Goal: Task Accomplishment & Management: Manage account settings

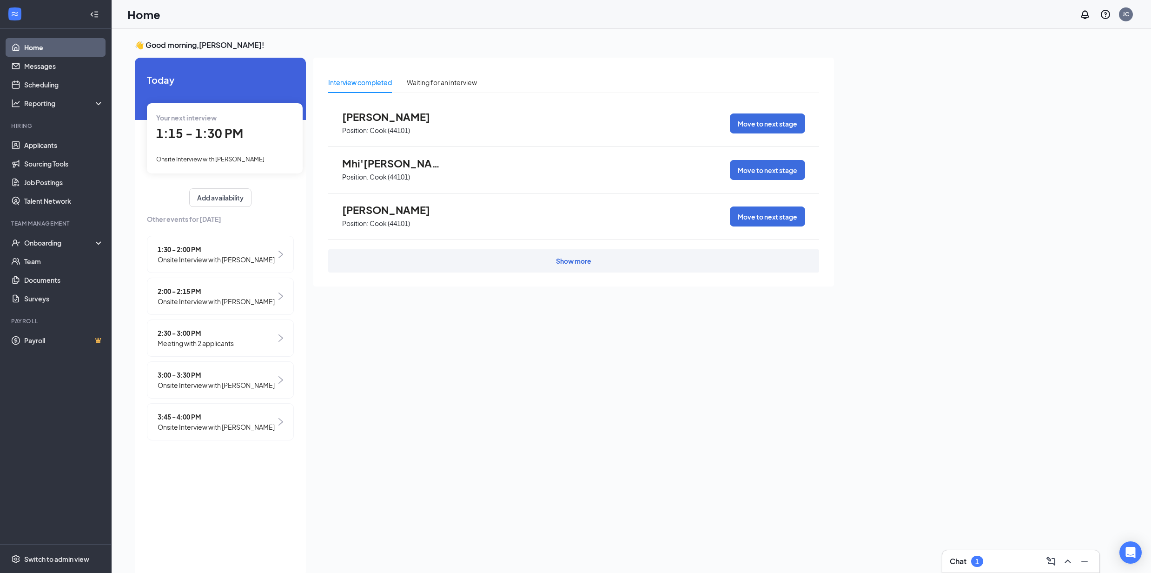
click at [247, 159] on span "Onsite Interview with [PERSON_NAME]" at bounding box center [210, 158] width 108 height 7
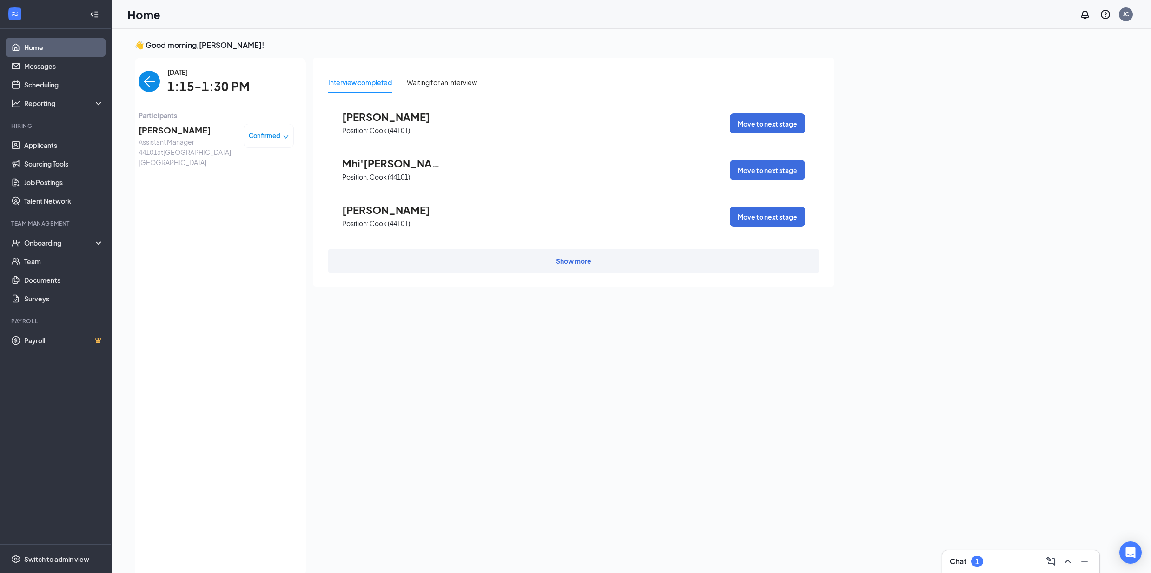
scroll to position [4, 0]
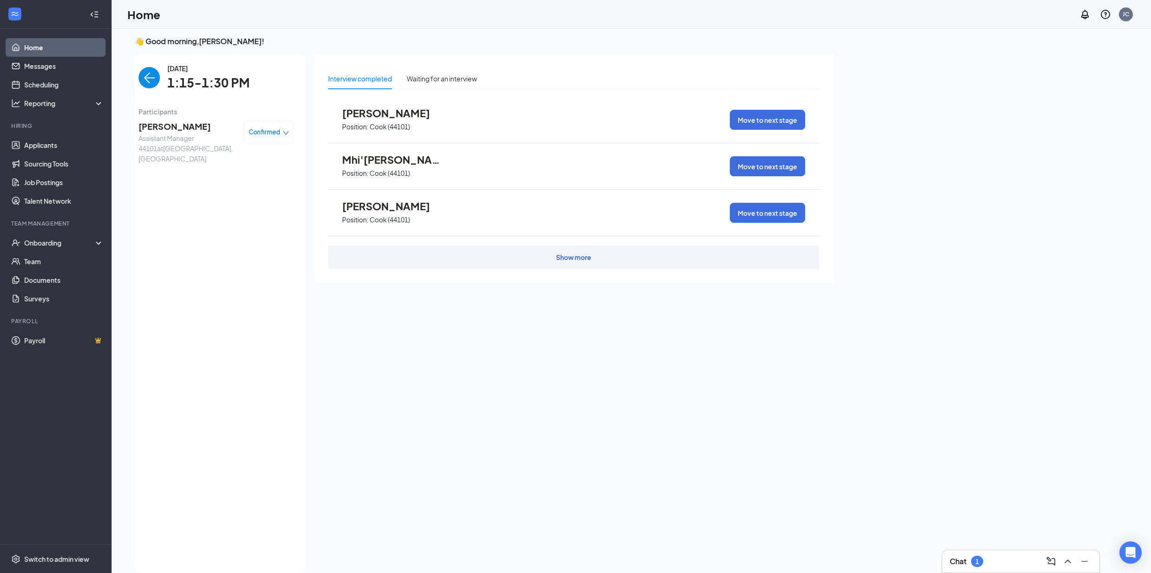
click at [148, 79] on img "back-button" at bounding box center [149, 77] width 21 height 21
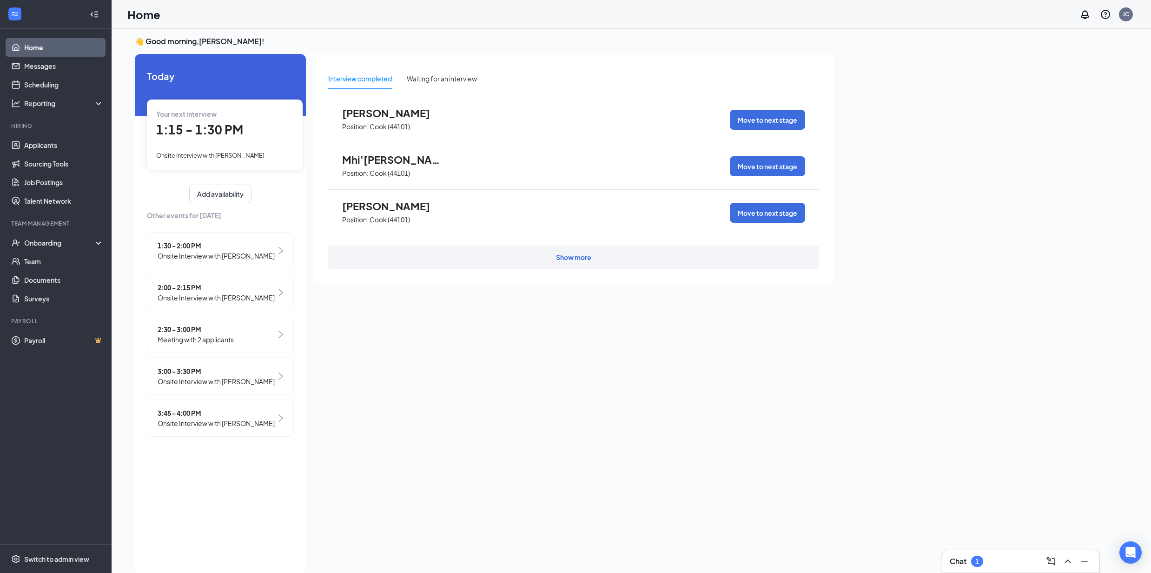
click at [262, 254] on div "1:30 - 2:00 PM Onsite Interview with [PERSON_NAME]" at bounding box center [220, 250] width 147 height 37
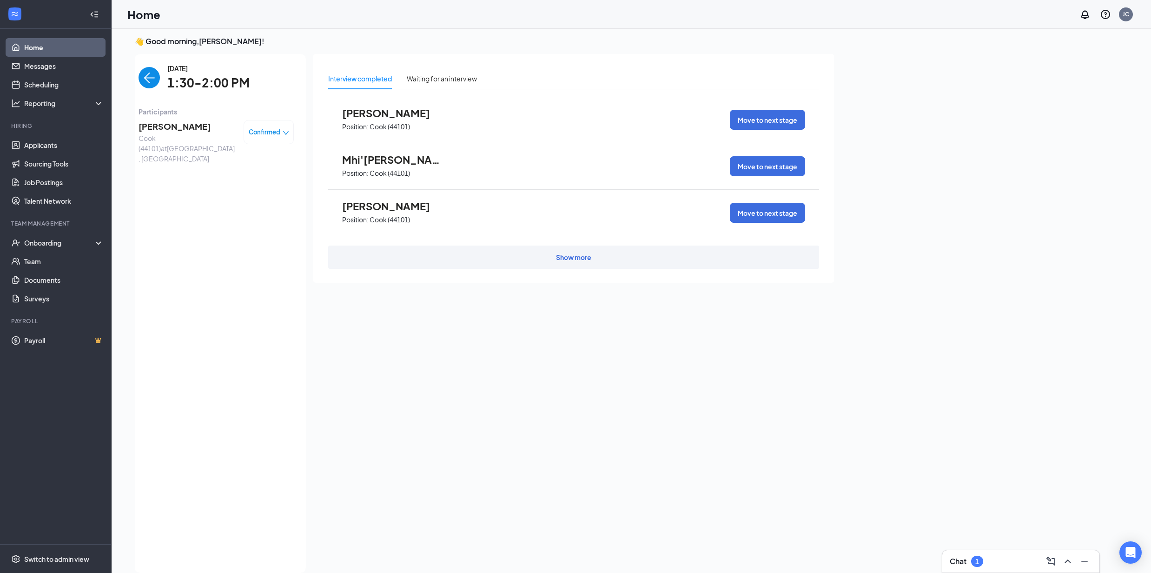
click at [143, 84] on img "back-button" at bounding box center [149, 77] width 21 height 21
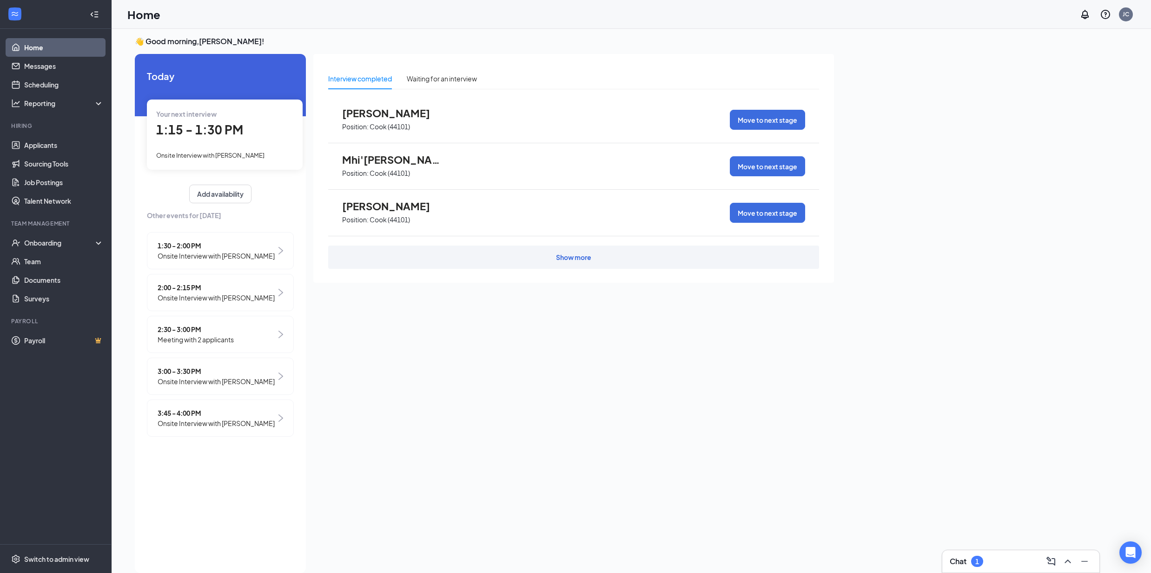
click at [278, 296] on div "2:00 - 2:15 PM Onsite Interview with [PERSON_NAME]" at bounding box center [220, 292] width 147 height 37
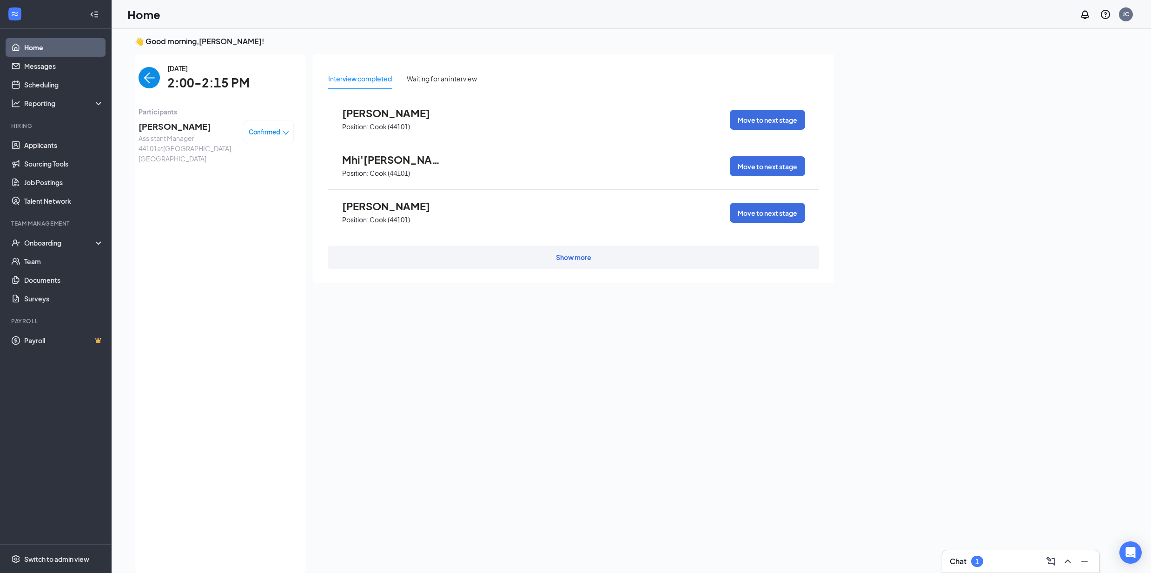
click at [146, 71] on img "back-button" at bounding box center [149, 77] width 21 height 21
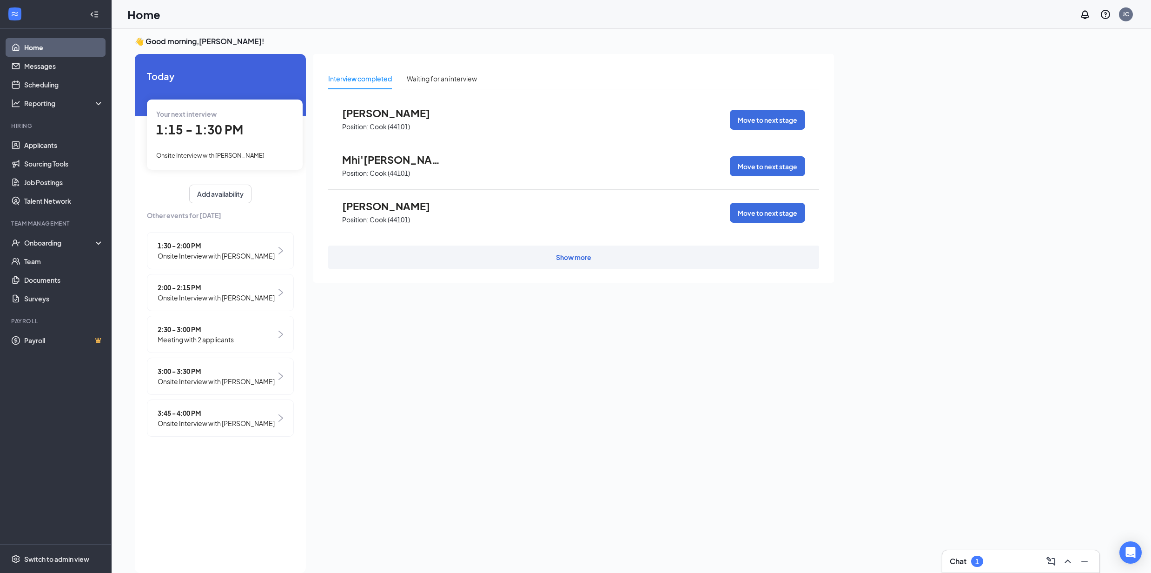
click at [273, 339] on div "2:30 - 3:00 PM Meeting with 2 applicants" at bounding box center [220, 334] width 147 height 37
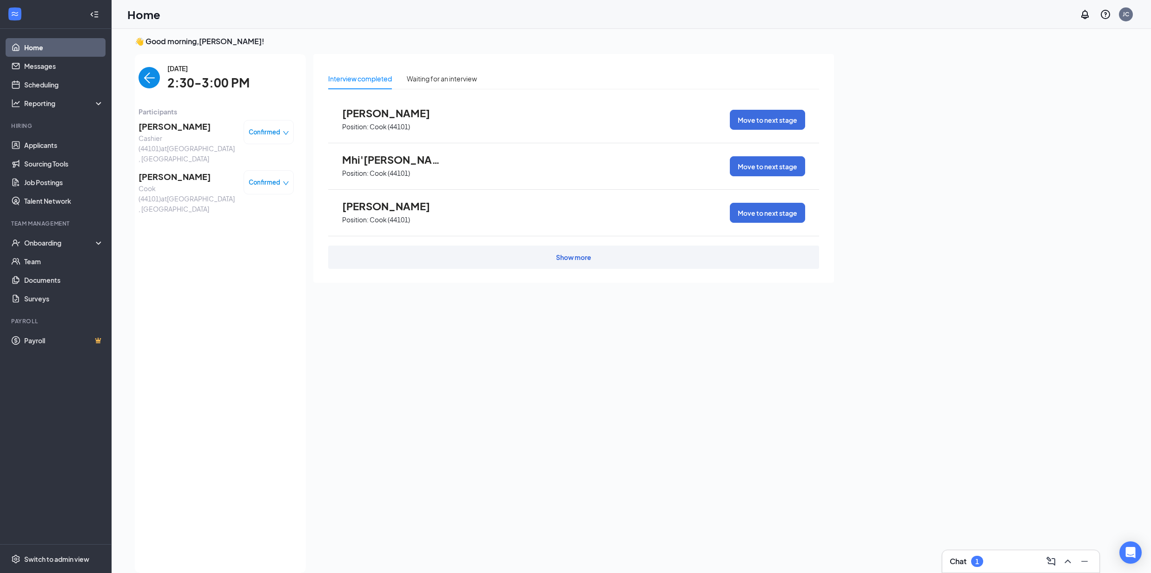
click at [153, 80] on img "back-button" at bounding box center [149, 77] width 21 height 21
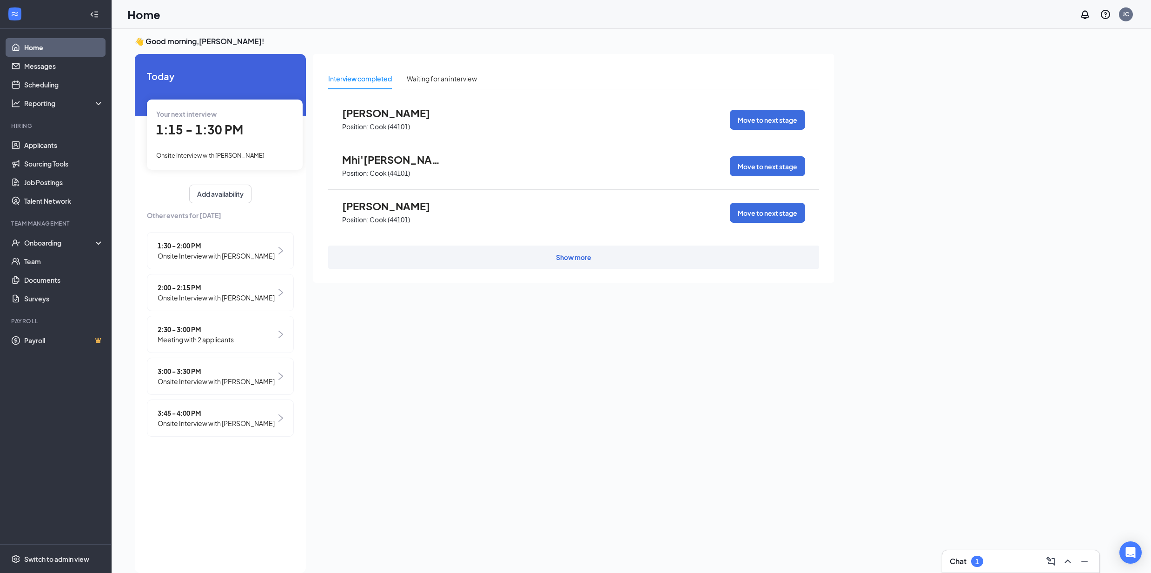
click at [233, 295] on span "Onsite Interview with [PERSON_NAME]" at bounding box center [216, 297] width 117 height 10
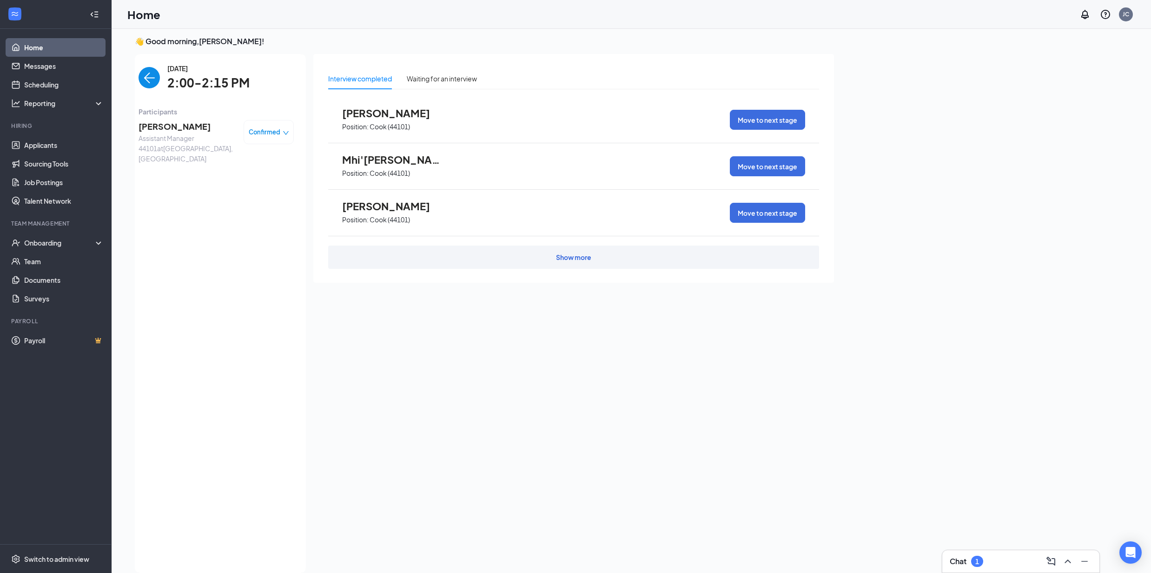
click at [148, 79] on img "back-button" at bounding box center [149, 77] width 21 height 21
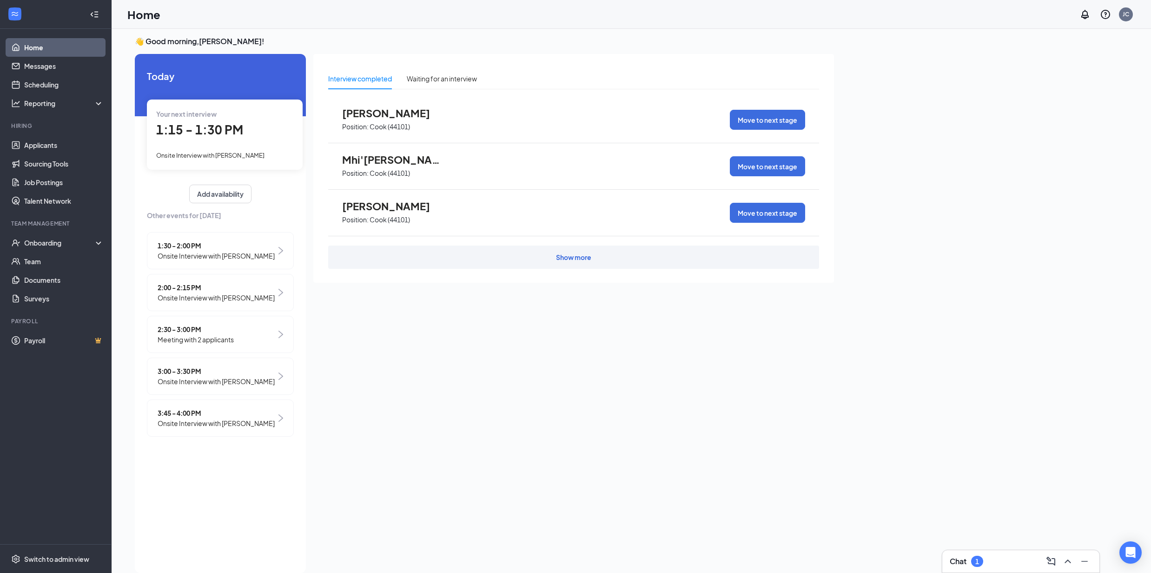
click at [281, 337] on img at bounding box center [281, 334] width 5 height 7
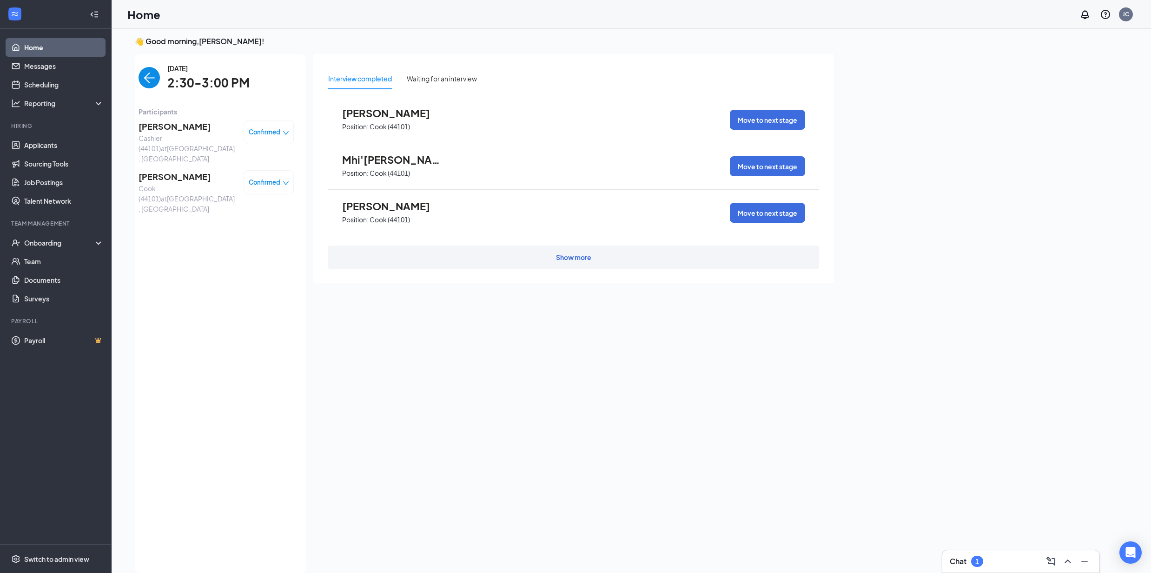
click at [971, 566] on div "Chat 1" at bounding box center [966, 561] width 33 height 11
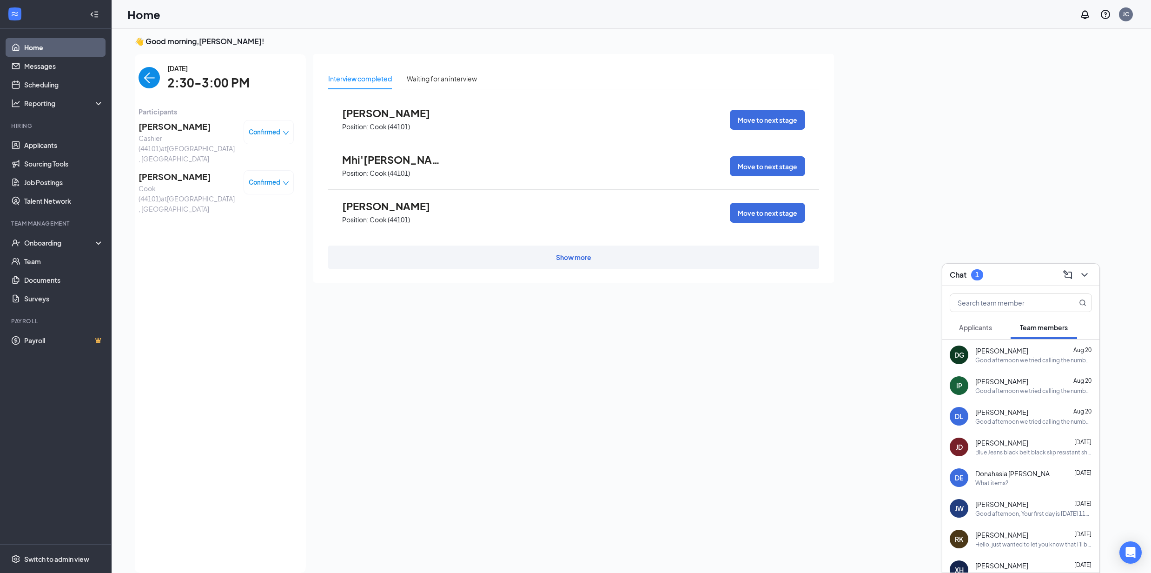
click at [968, 322] on button "Applicants" at bounding box center [976, 327] width 52 height 23
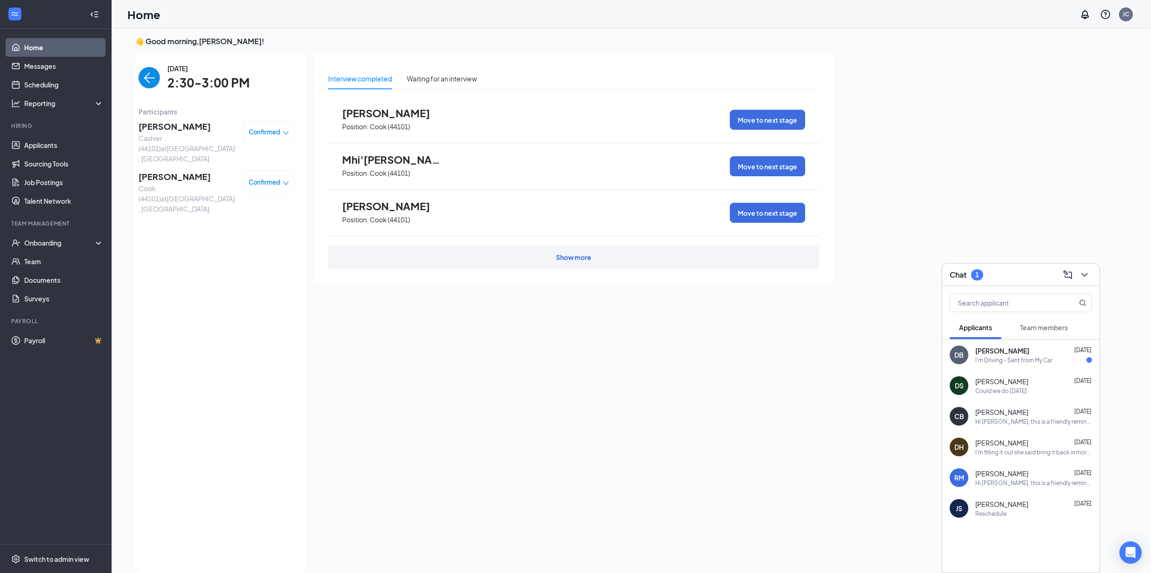
click at [997, 367] on div "DB [PERSON_NAME] [DATE] I'm Driving - Sent from My Car" at bounding box center [1021, 354] width 157 height 31
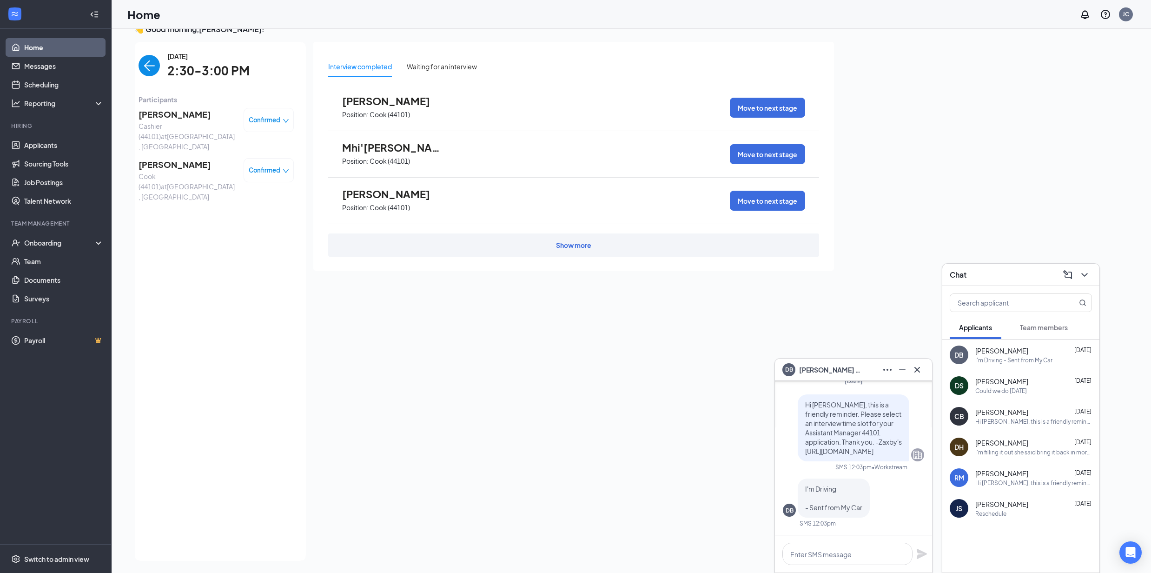
scroll to position [20, 0]
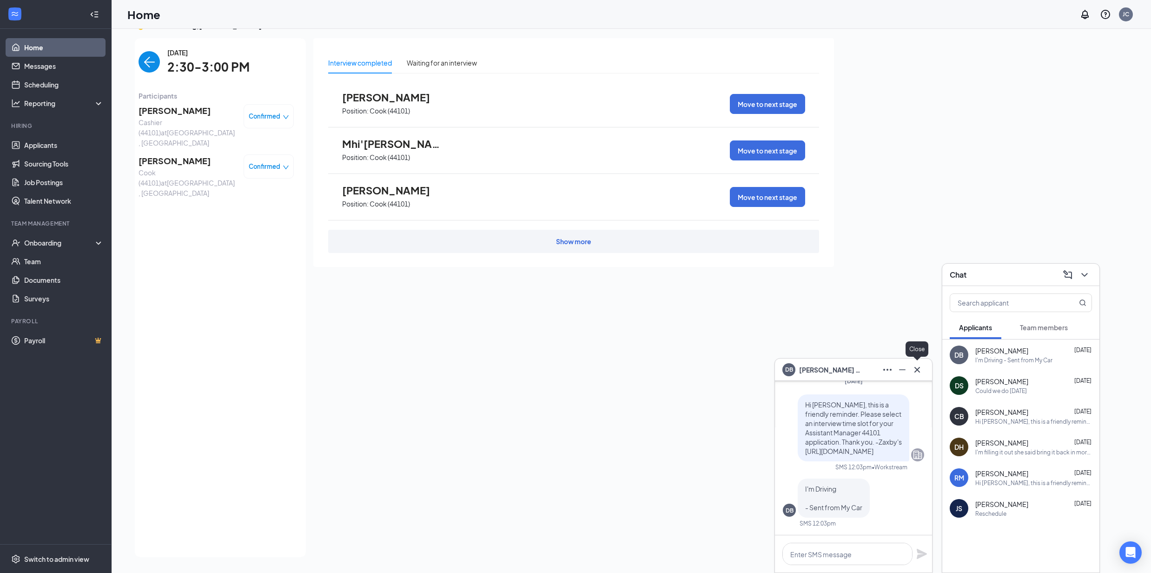
click at [923, 370] on button at bounding box center [917, 369] width 15 height 15
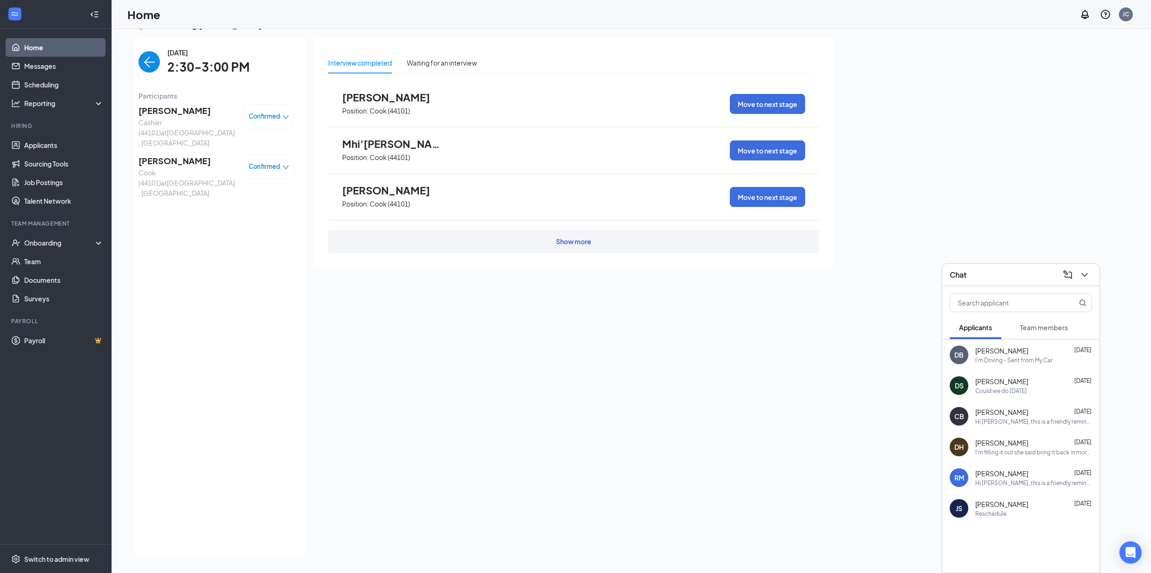
click at [1012, 366] on div "DB [PERSON_NAME] [DATE] I'm Driving - Sent from My Car" at bounding box center [1021, 354] width 157 height 31
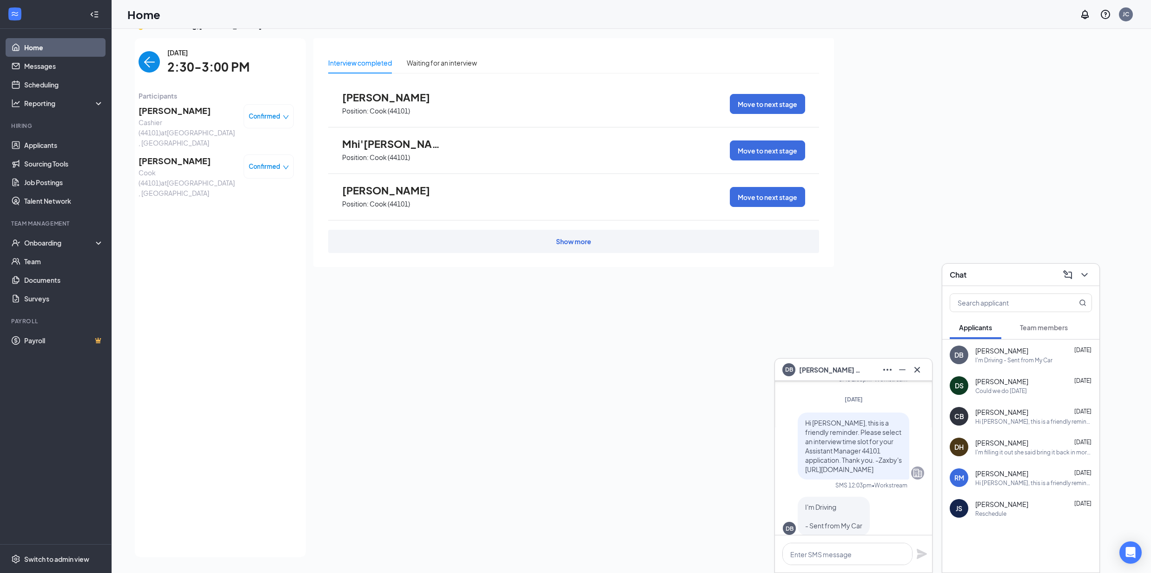
scroll to position [0, 0]
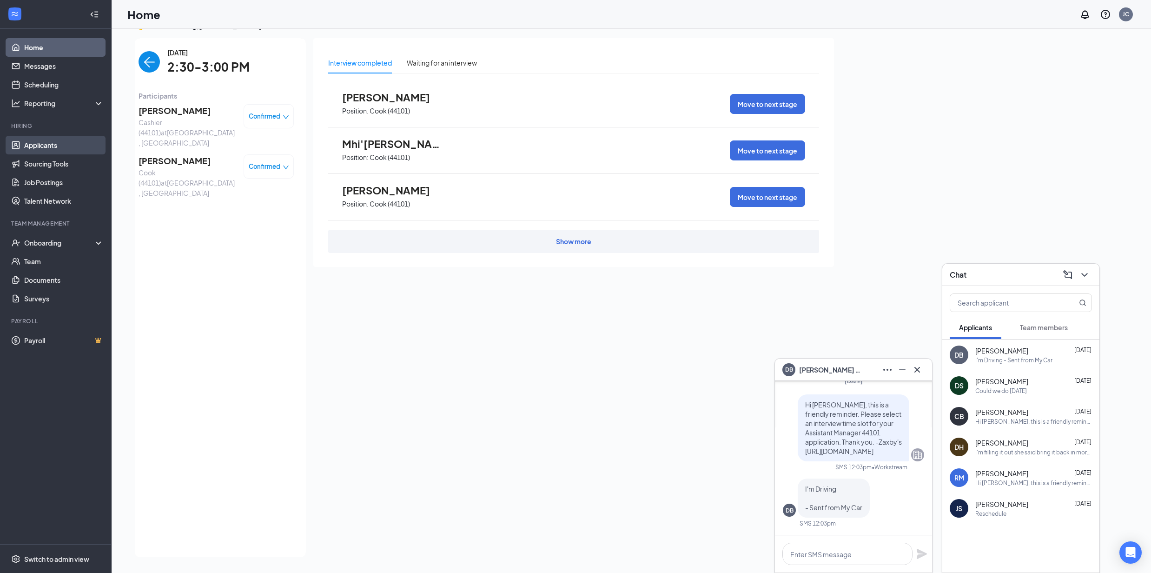
click at [36, 144] on link "Applicants" at bounding box center [64, 145] width 80 height 19
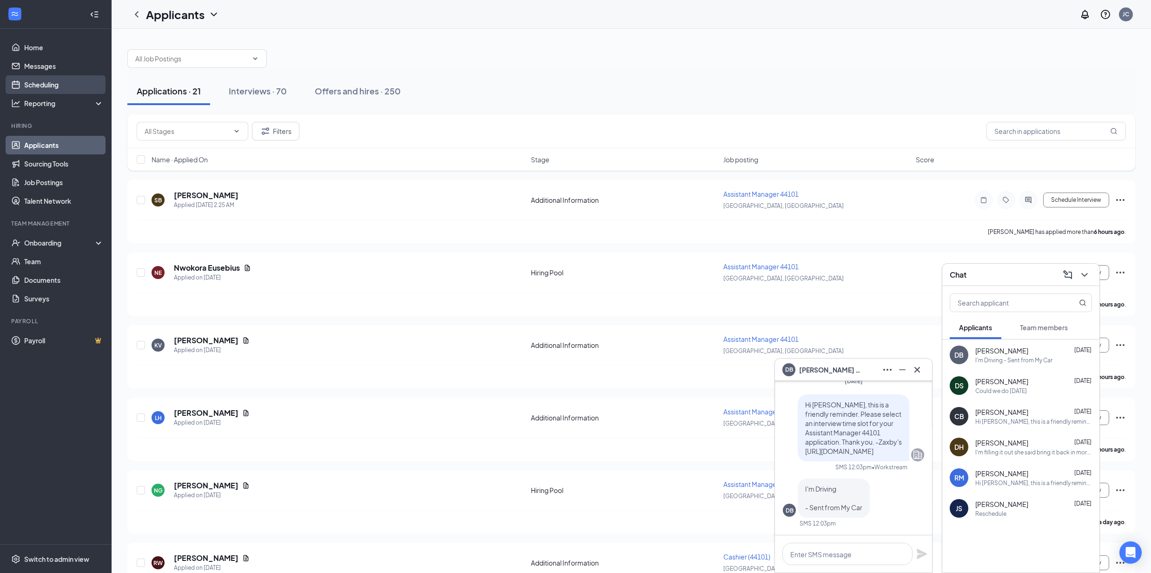
click at [38, 86] on link "Scheduling" at bounding box center [64, 84] width 80 height 19
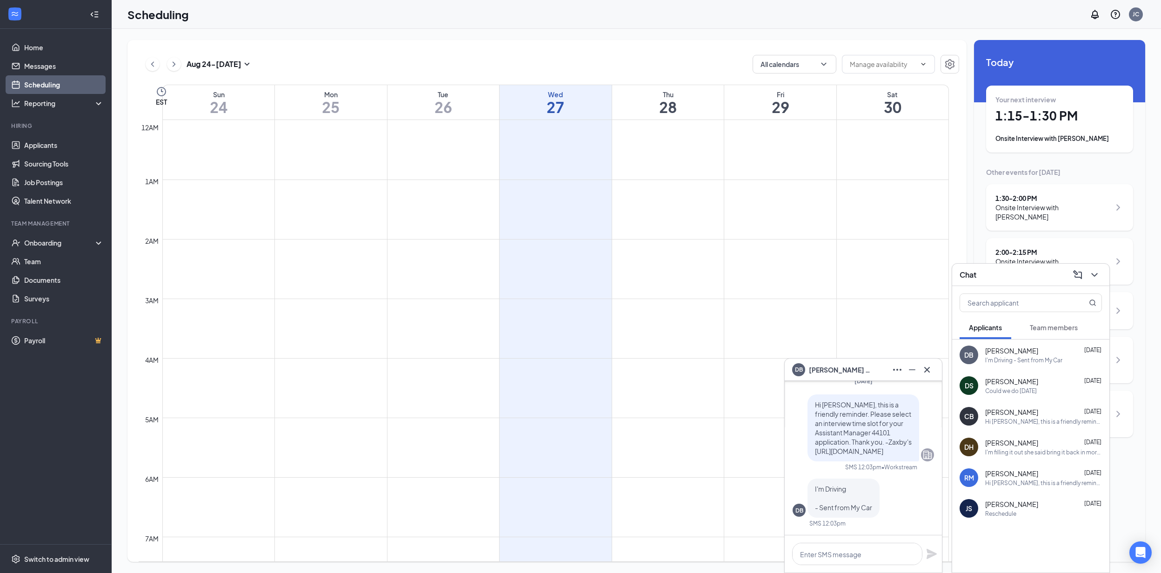
scroll to position [457, 0]
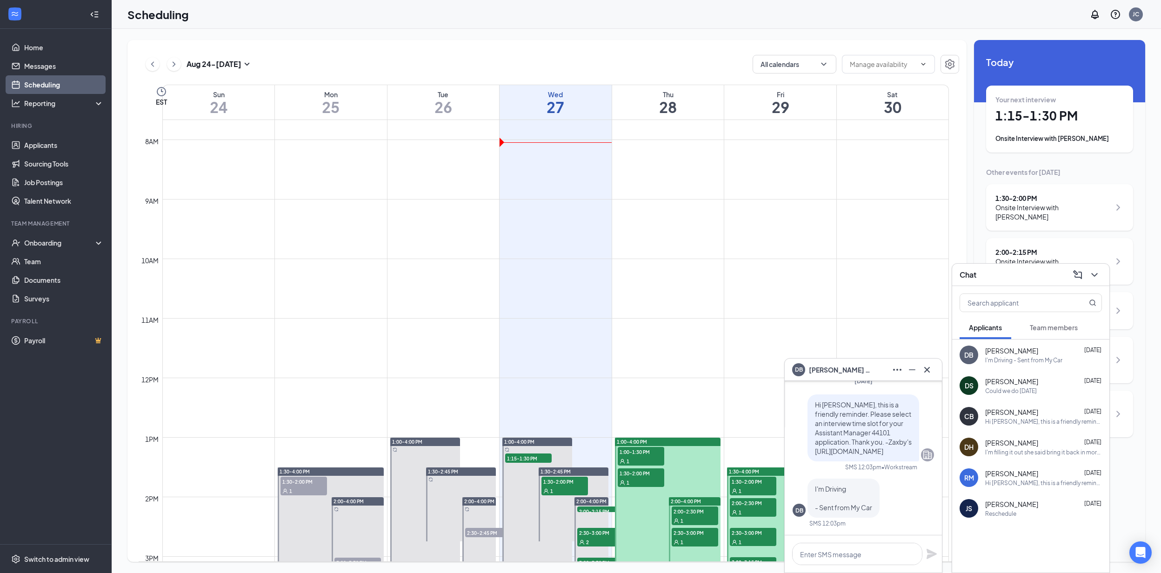
click at [450, 104] on h1 "26" at bounding box center [443, 107] width 112 height 16
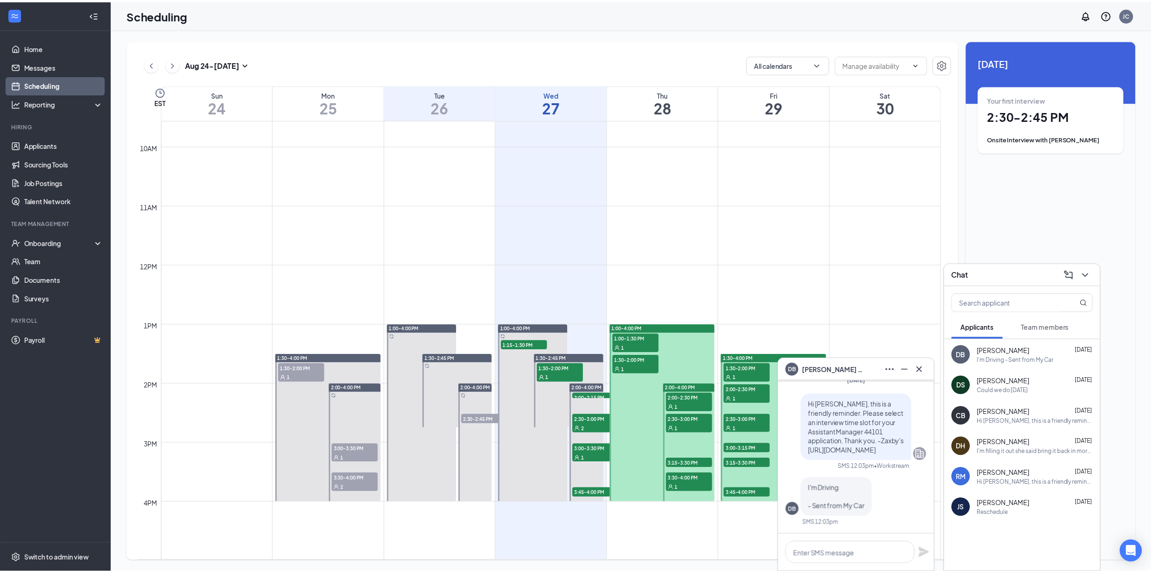
scroll to position [581, 0]
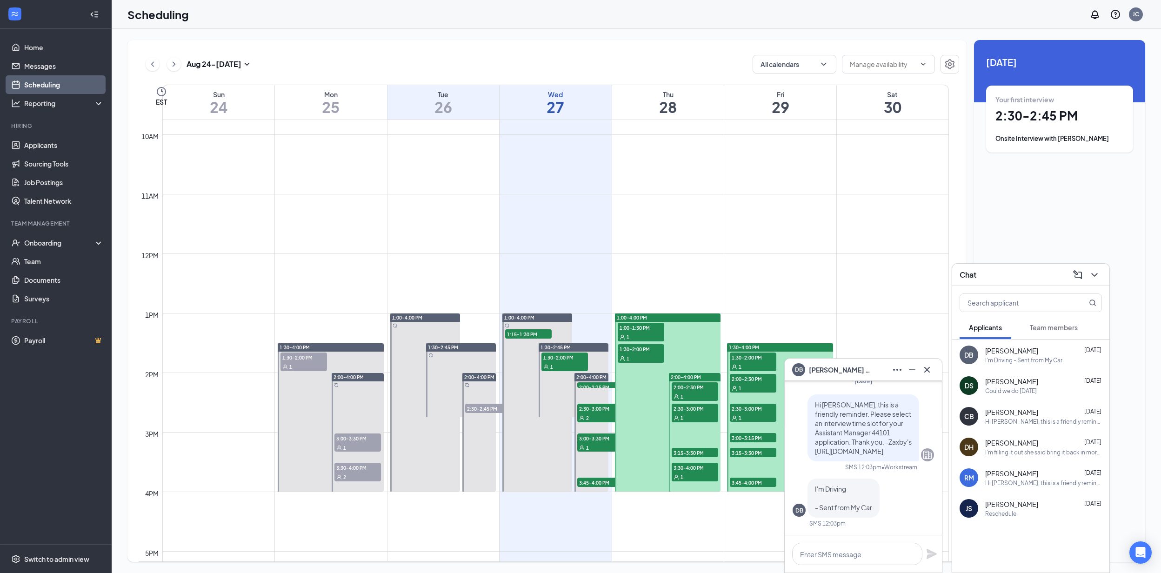
click at [438, 350] on span "1:30-2:45 PM" at bounding box center [443, 347] width 30 height 7
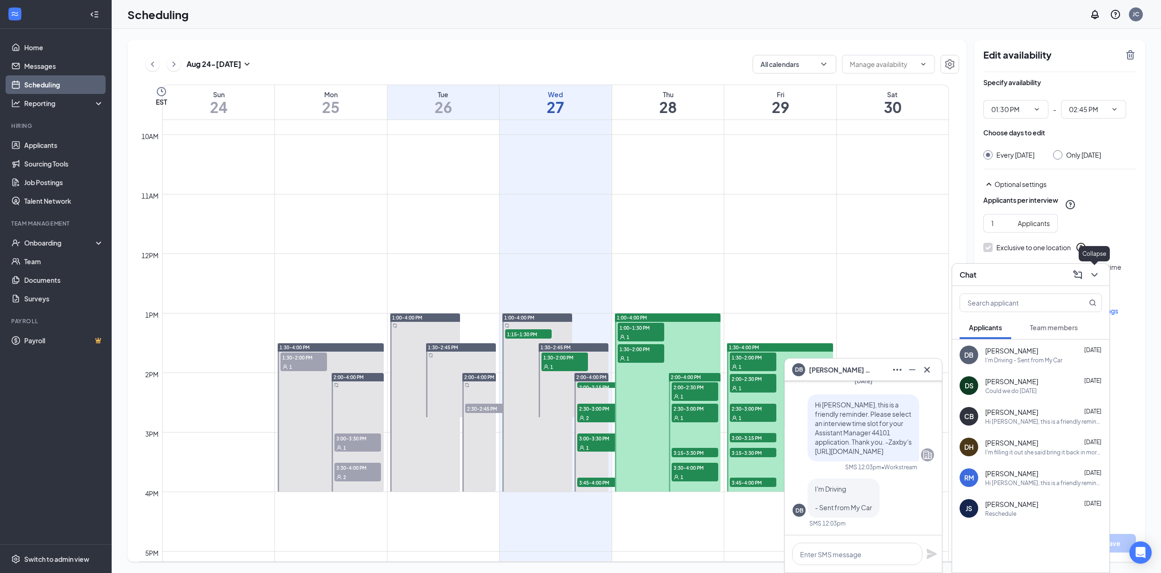
click at [1093, 274] on icon "ChevronDown" at bounding box center [1094, 274] width 11 height 11
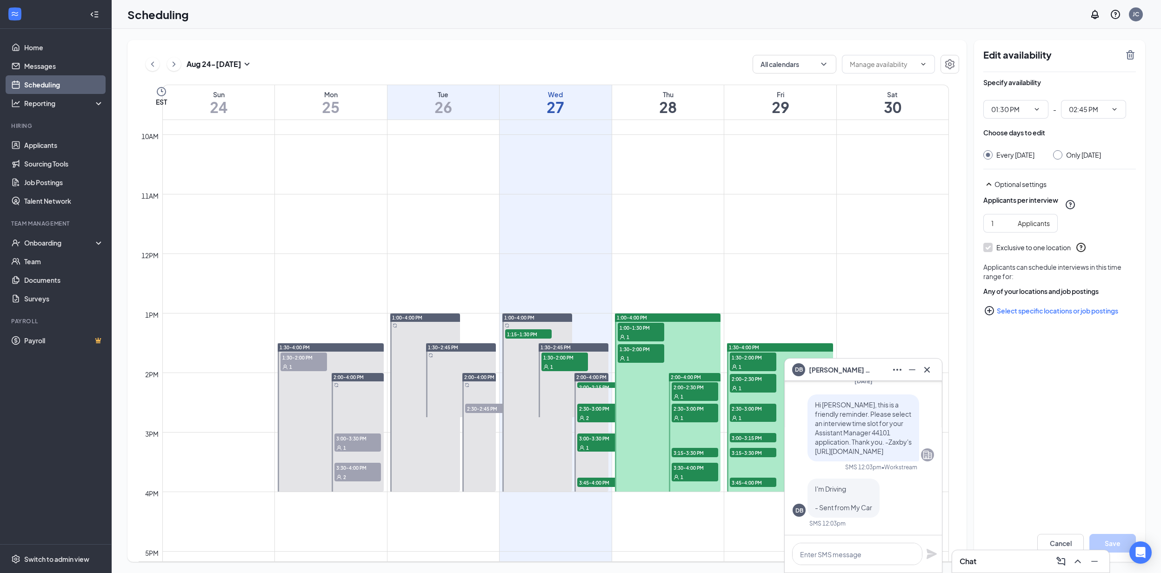
click at [430, 316] on div "1:00-4:00 PM" at bounding box center [425, 317] width 70 height 8
click at [476, 377] on span "2:00-4:00 PM" at bounding box center [479, 377] width 30 height 7
click at [480, 407] on span "2:30-2:45 PM" at bounding box center [488, 408] width 47 height 9
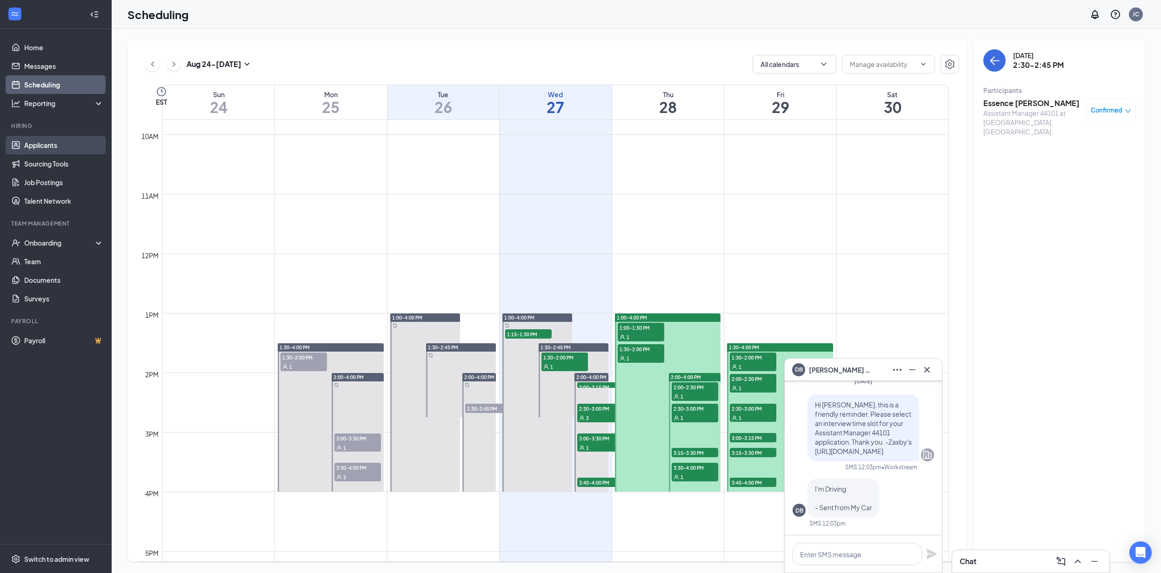
click at [49, 146] on link "Applicants" at bounding box center [64, 145] width 80 height 19
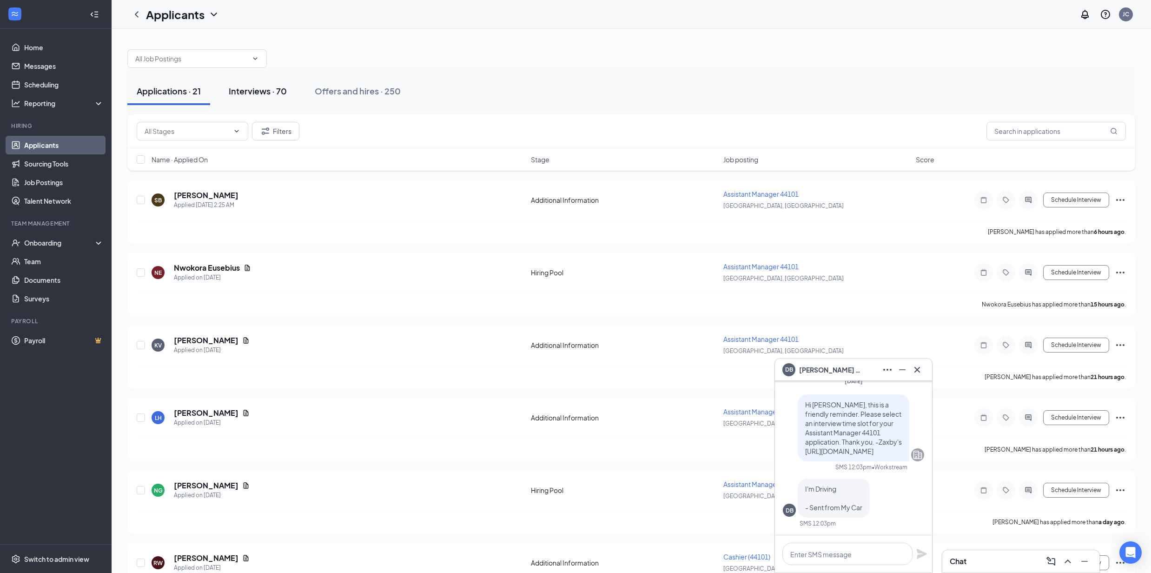
click at [240, 92] on div "Interviews · 70" at bounding box center [258, 91] width 58 height 12
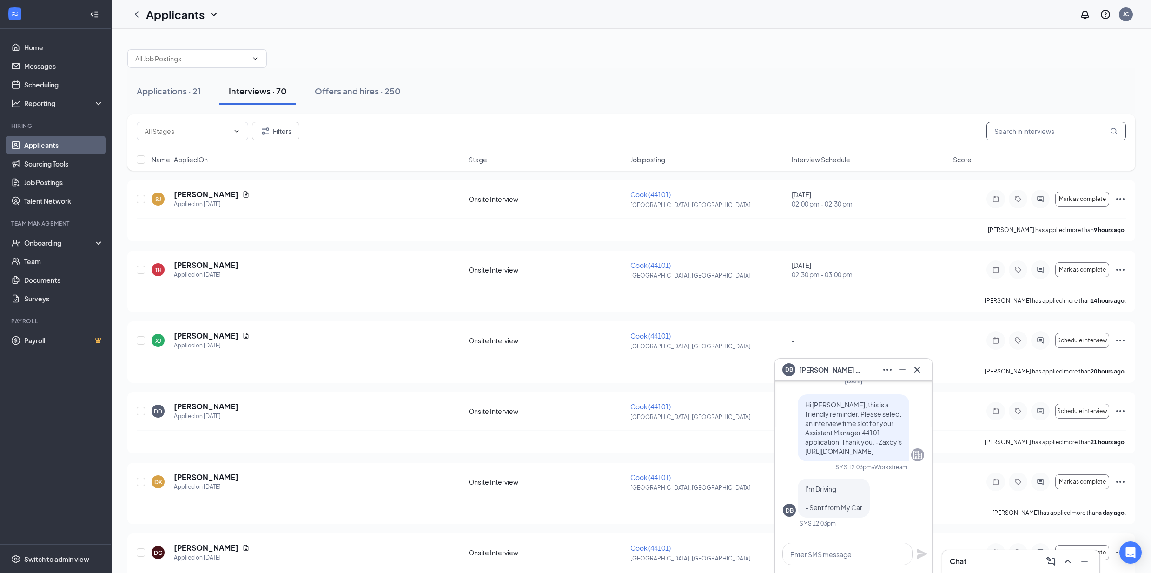
click at [1066, 127] on input "text" at bounding box center [1057, 131] width 140 height 19
click at [272, 133] on button "Filters" at bounding box center [275, 131] width 47 height 19
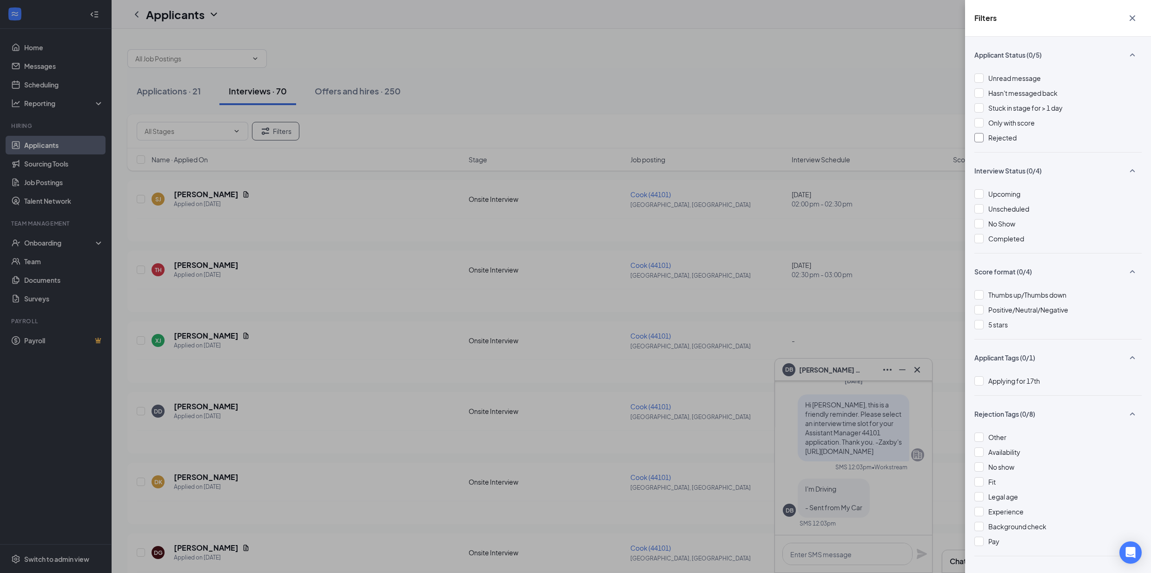
click at [984, 138] on div "Rejected" at bounding box center [1058, 138] width 167 height 10
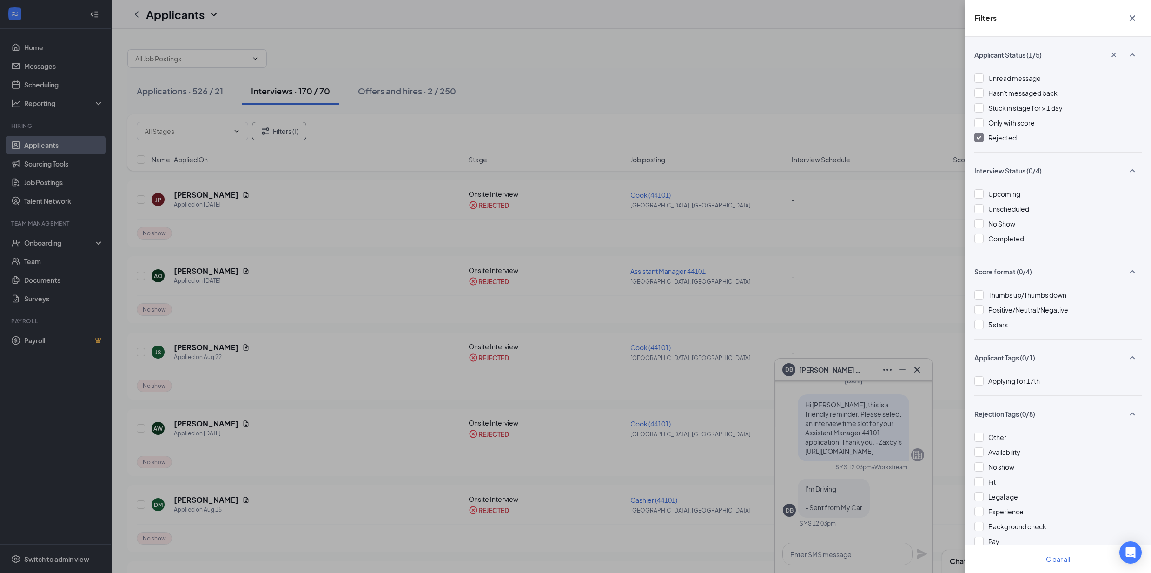
click at [1133, 17] on icon "Cross" at bounding box center [1132, 18] width 11 height 11
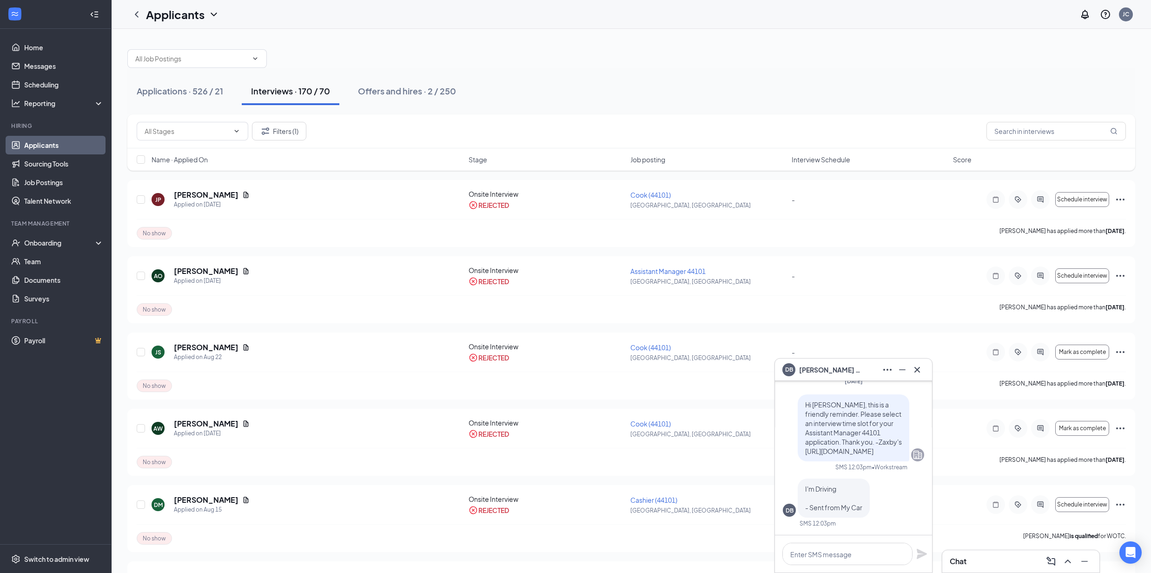
click at [857, 366] on div "DB [PERSON_NAME]" at bounding box center [854, 369] width 142 height 15
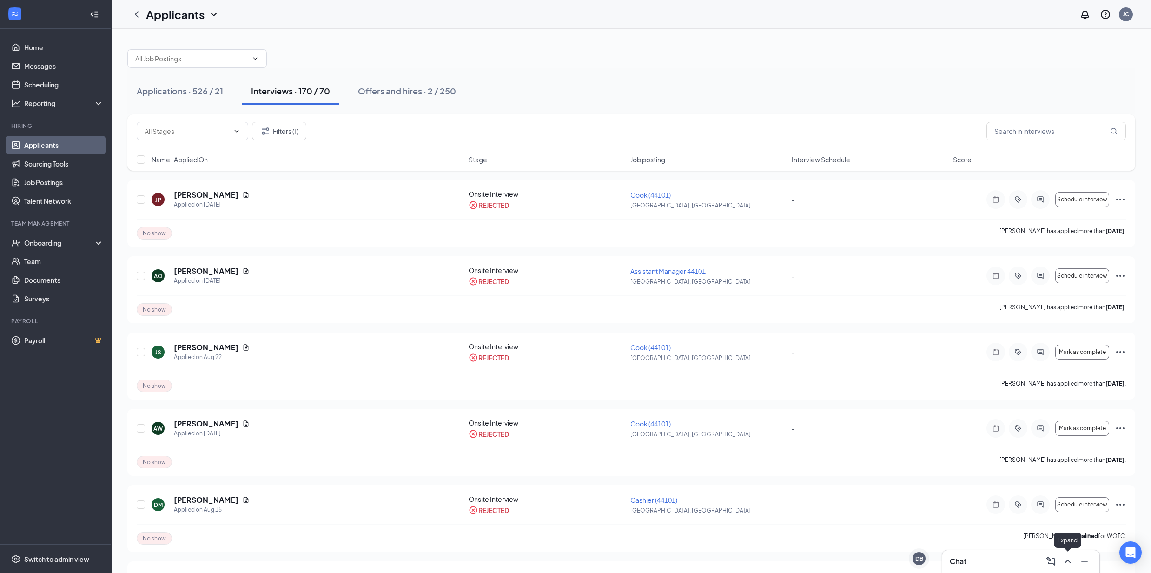
click at [1061, 559] on button at bounding box center [1068, 561] width 15 height 15
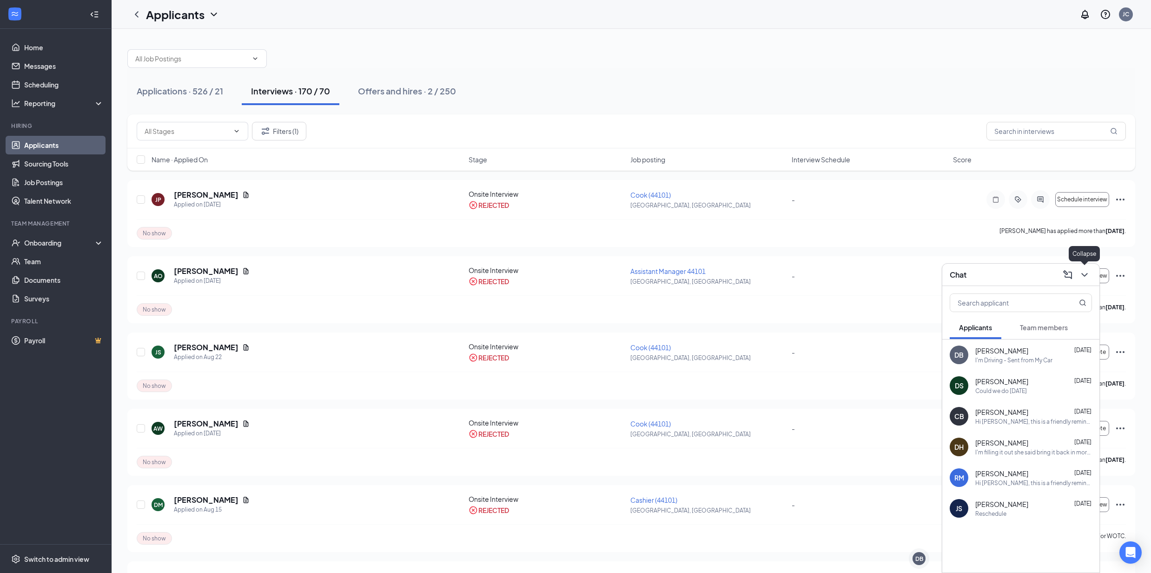
click at [1084, 272] on icon "ChevronDown" at bounding box center [1084, 274] width 11 height 11
